Goal: Navigation & Orientation: Find specific page/section

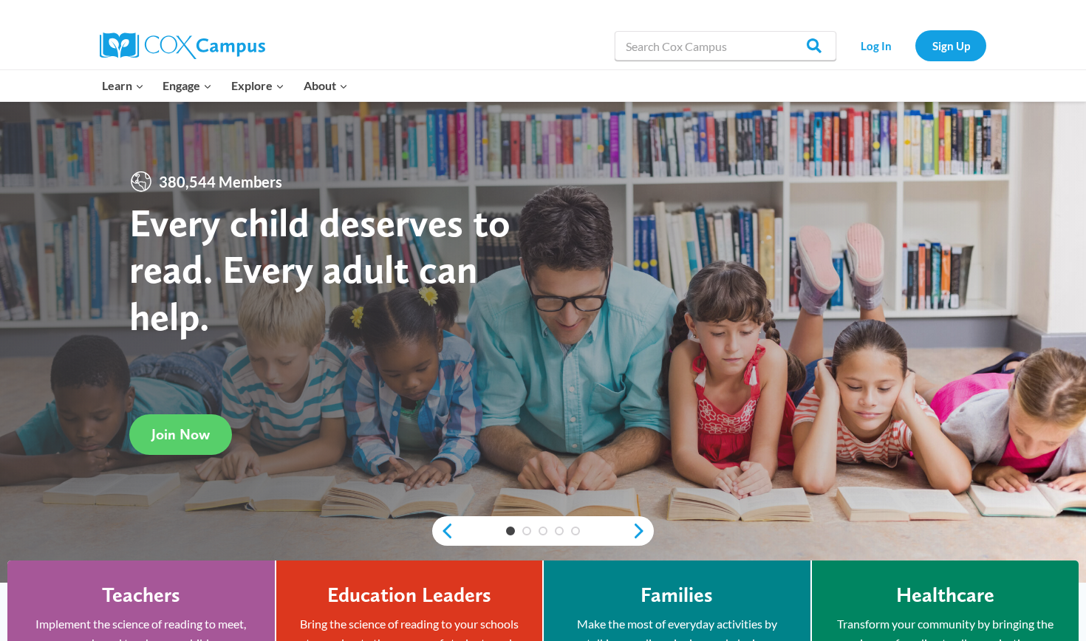
click at [884, 42] on link "Log In" at bounding box center [876, 45] width 64 height 30
click at [870, 46] on link "Log In" at bounding box center [876, 45] width 64 height 30
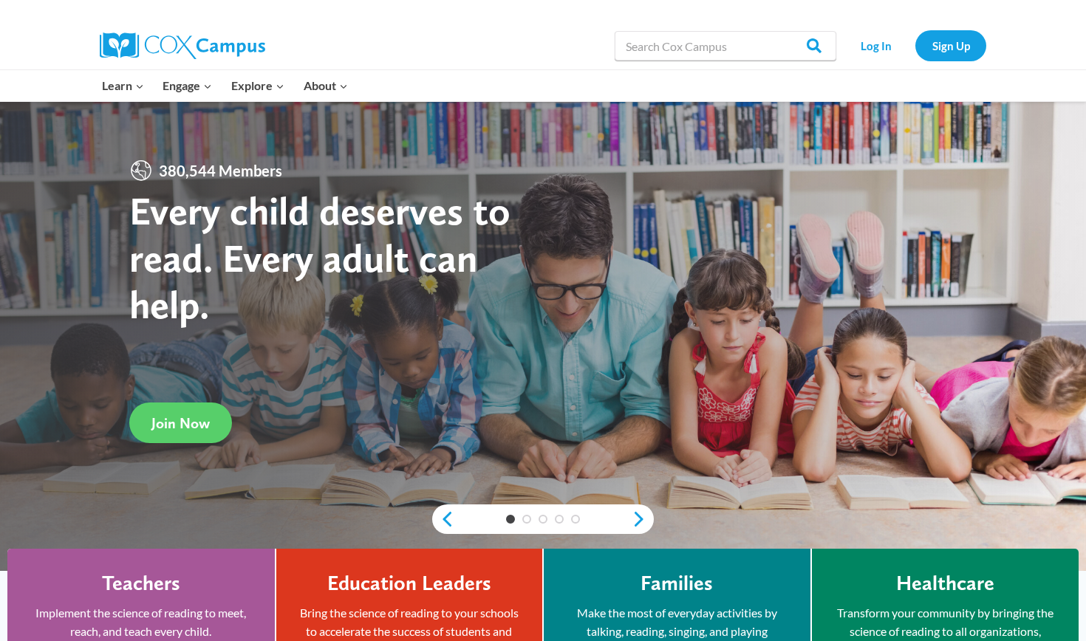
scroll to position [13, 0]
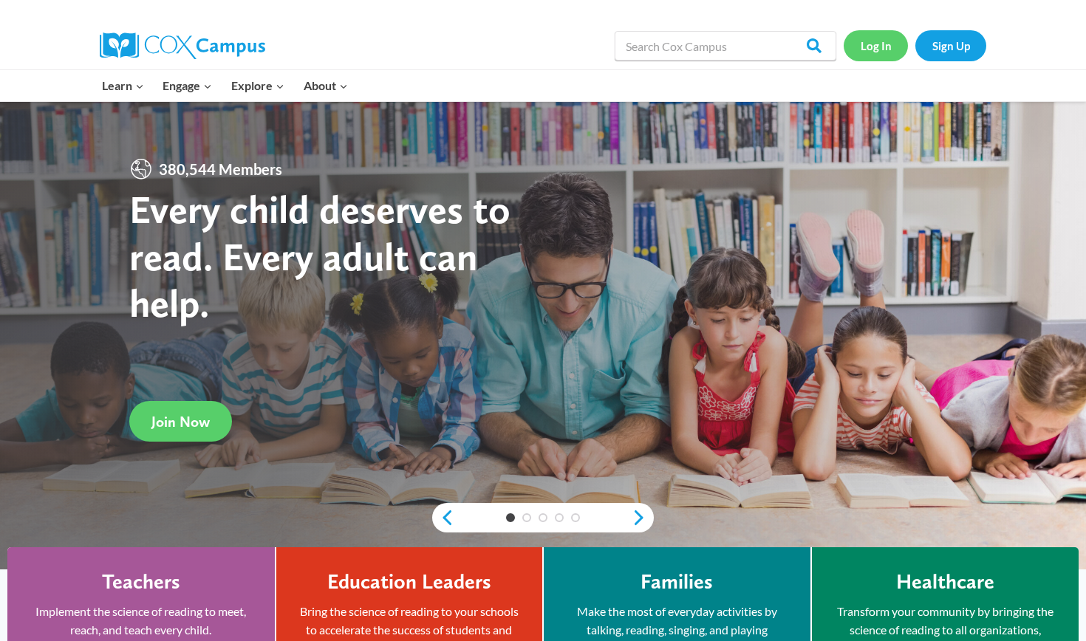
click at [879, 58] on link "Log In" at bounding box center [876, 45] width 64 height 30
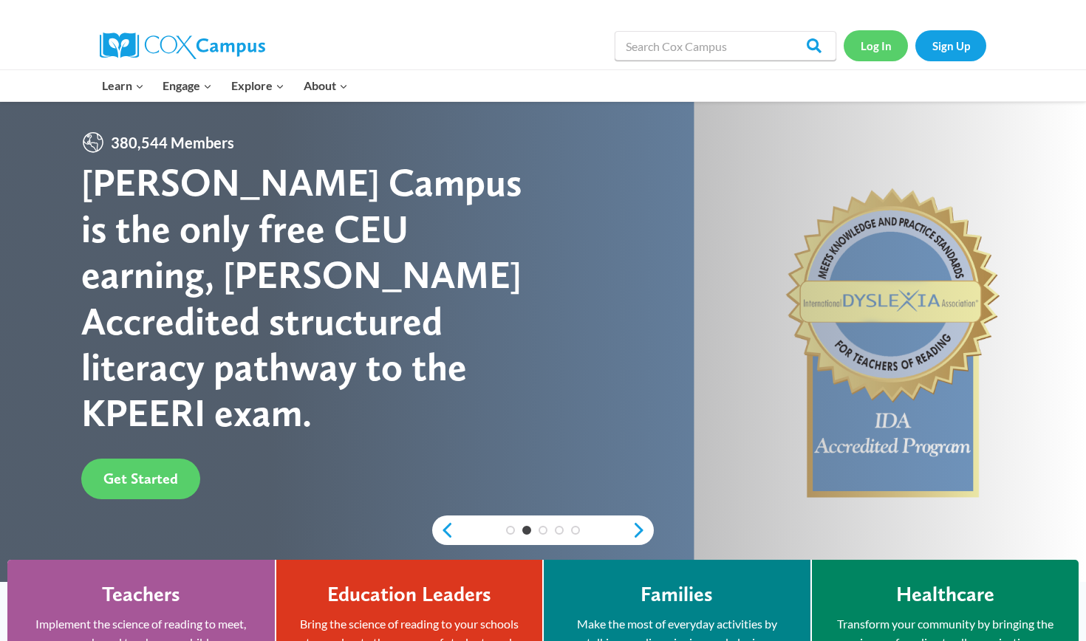
click at [872, 39] on link "Log In" at bounding box center [876, 45] width 64 height 30
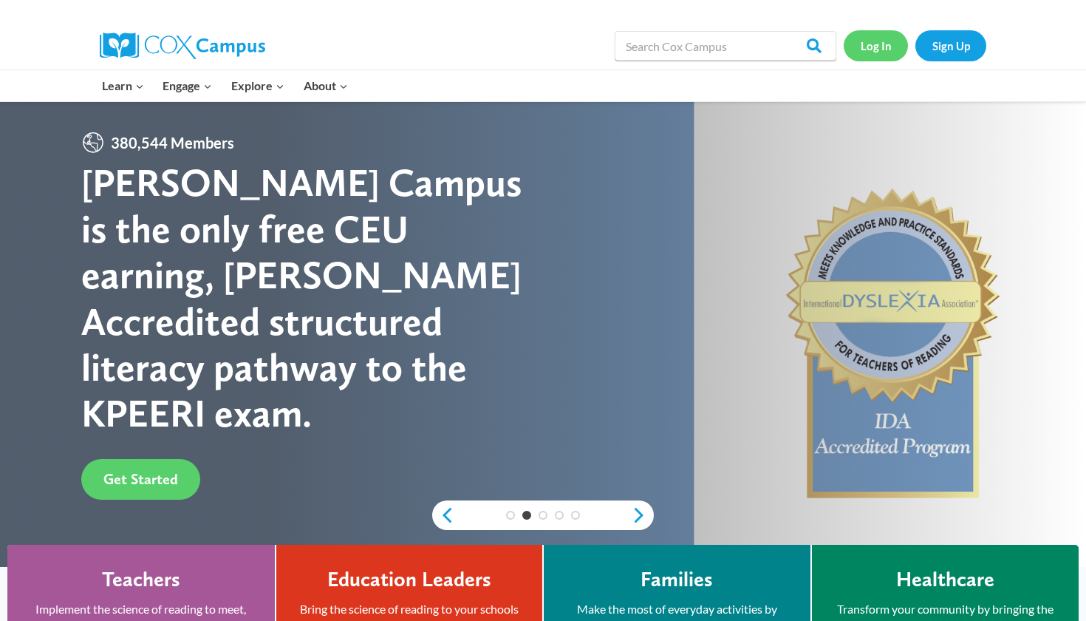
click at [867, 45] on link "Log In" at bounding box center [876, 45] width 64 height 30
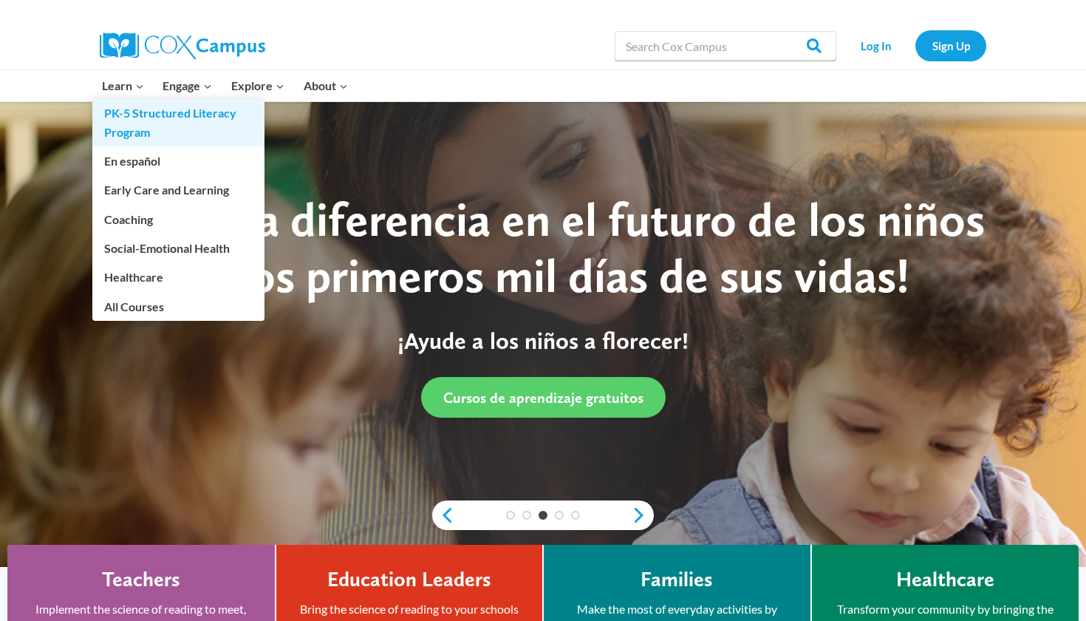
click at [132, 137] on link "PK-5 Structured Literacy Program" at bounding box center [178, 122] width 172 height 47
